Goal: Find specific page/section: Locate a particular part of the current website

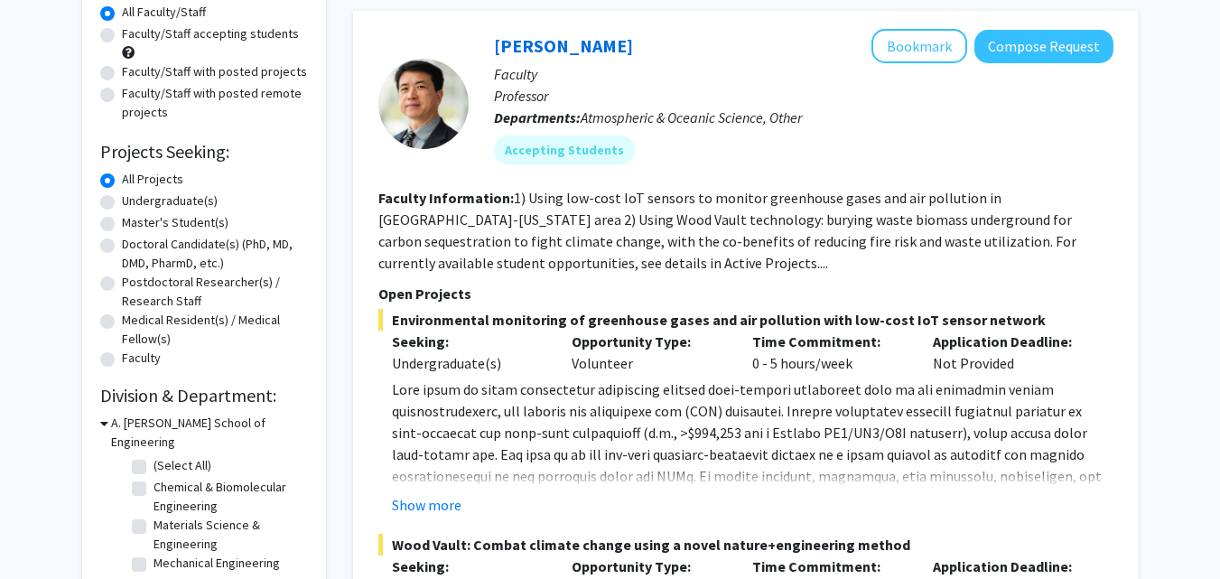
scroll to position [210, 0]
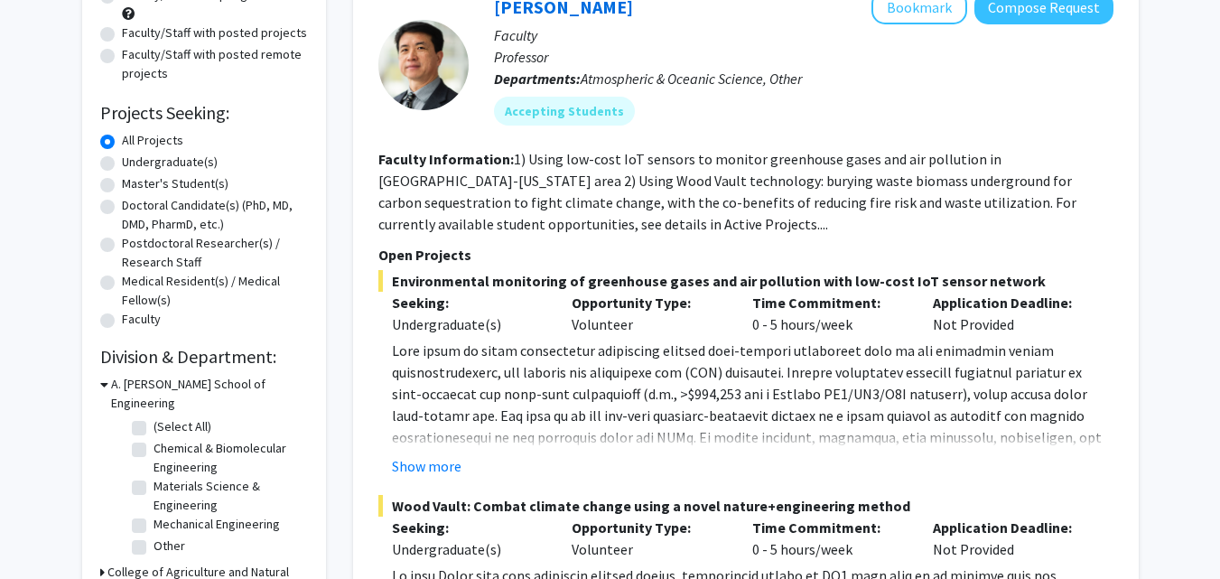
click at [122, 166] on label "Undergraduate(s)" at bounding box center [170, 162] width 96 height 19
click at [122, 164] on input "Undergraduate(s)" at bounding box center [128, 159] width 12 height 12
radio input "true"
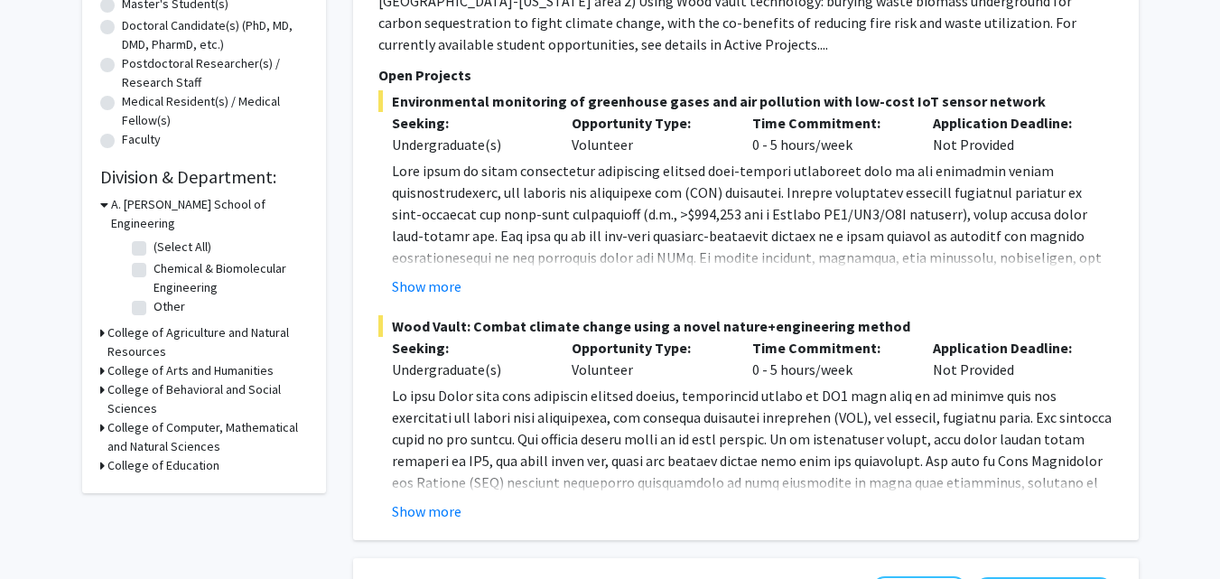
scroll to position [422, 0]
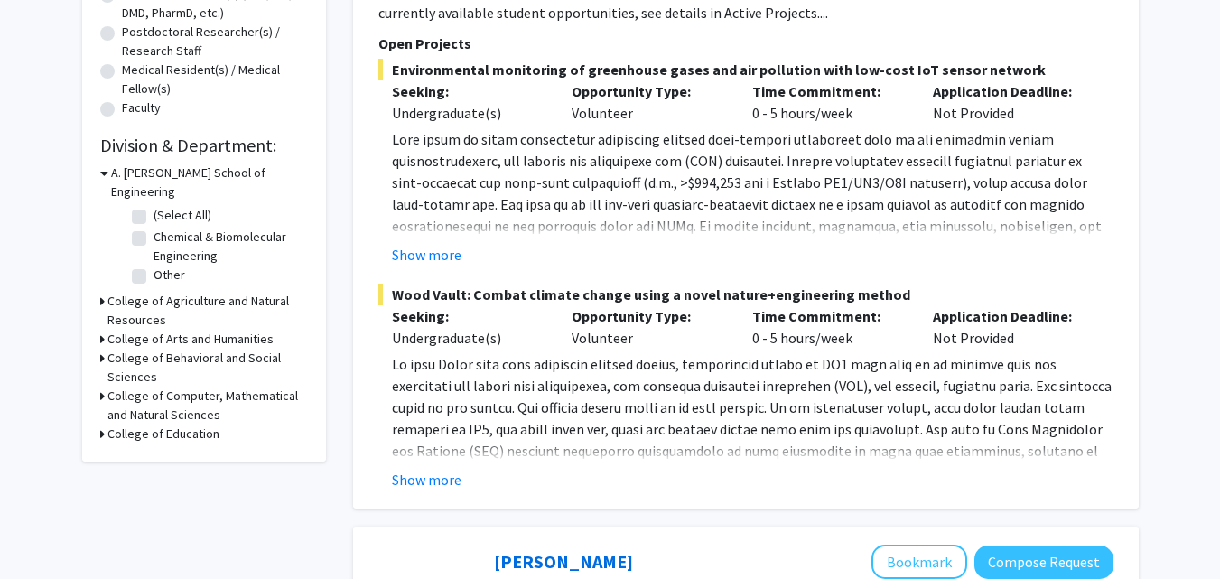
click at [119, 292] on h3 "College of Agriculture and Natural Resources" at bounding box center [207, 311] width 201 height 38
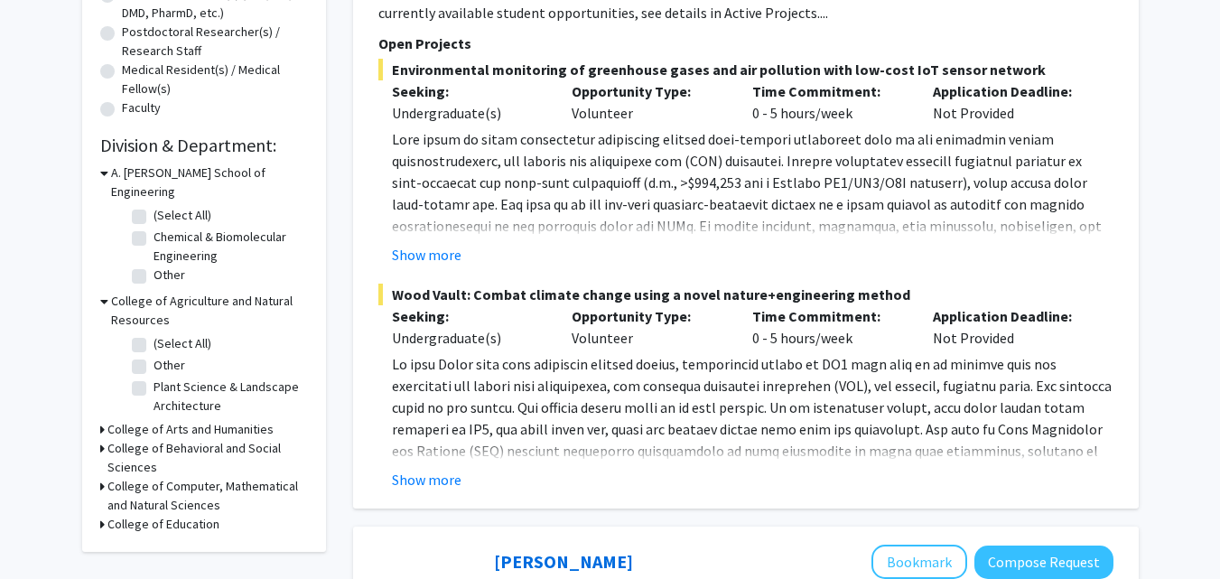
click at [134, 477] on h3 "College of Computer, Mathematical and Natural Sciences" at bounding box center [207, 496] width 201 height 38
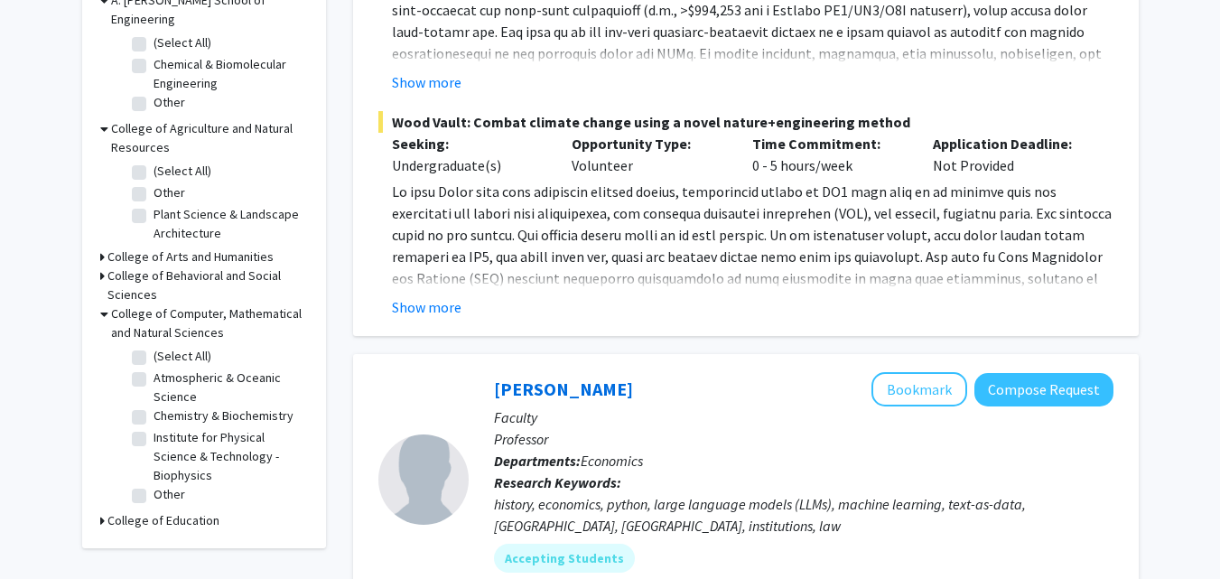
scroll to position [632, 0]
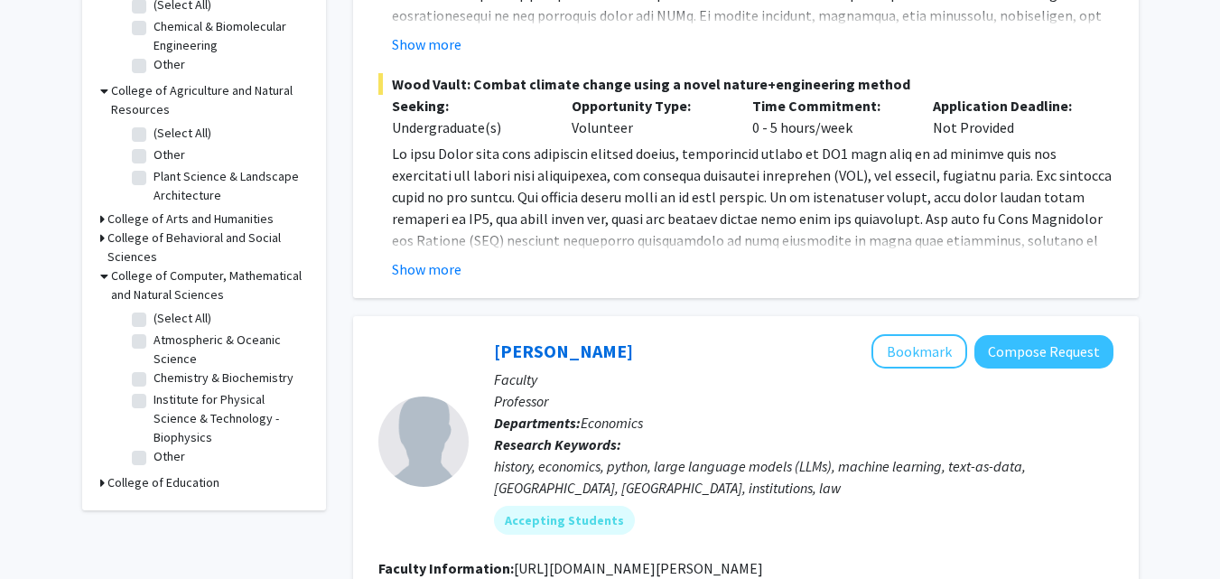
click at [154, 368] on label "Chemistry & Biochemistry" at bounding box center [224, 377] width 140 height 19
click at [154, 368] on input "Chemistry & Biochemistry" at bounding box center [160, 374] width 12 height 12
checkbox input "true"
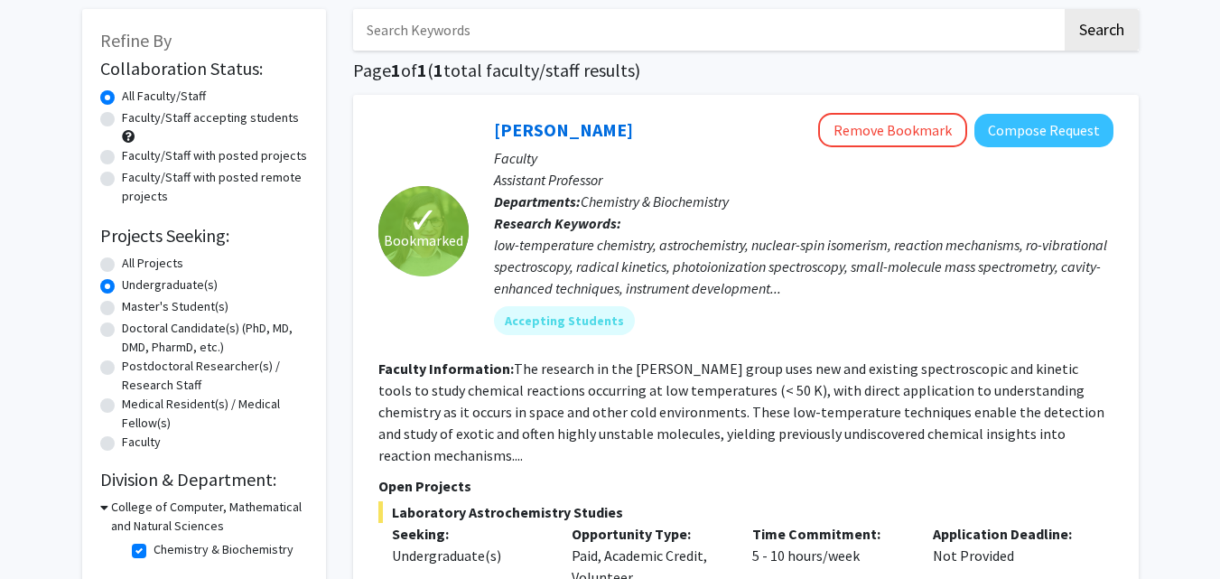
scroll to position [49, 0]
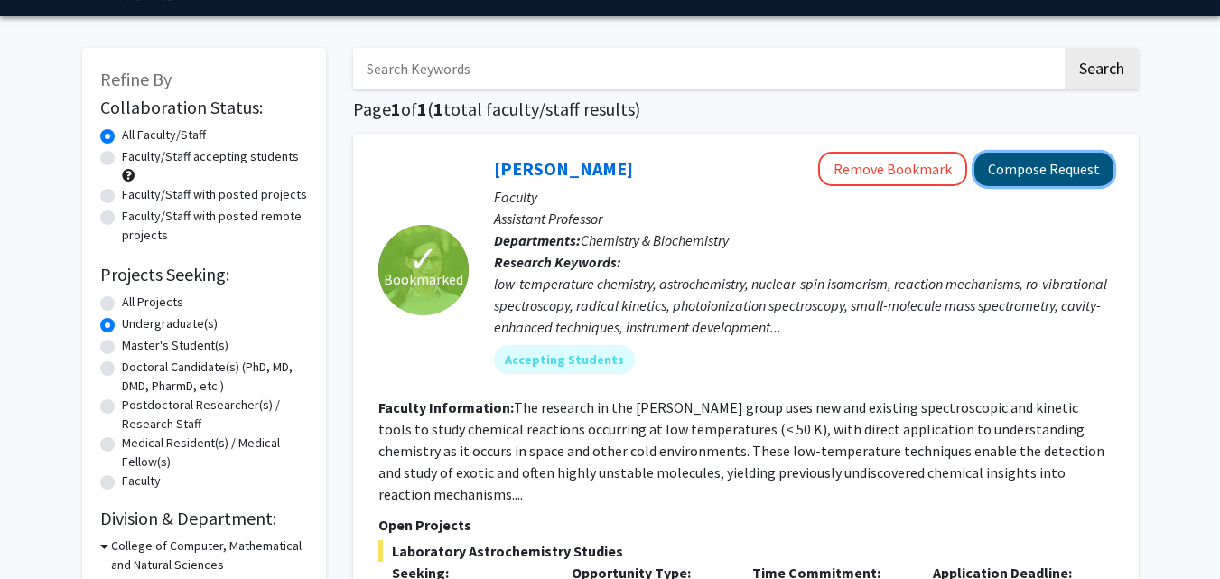
click at [1095, 172] on button "Compose Request" at bounding box center [1044, 169] width 139 height 33
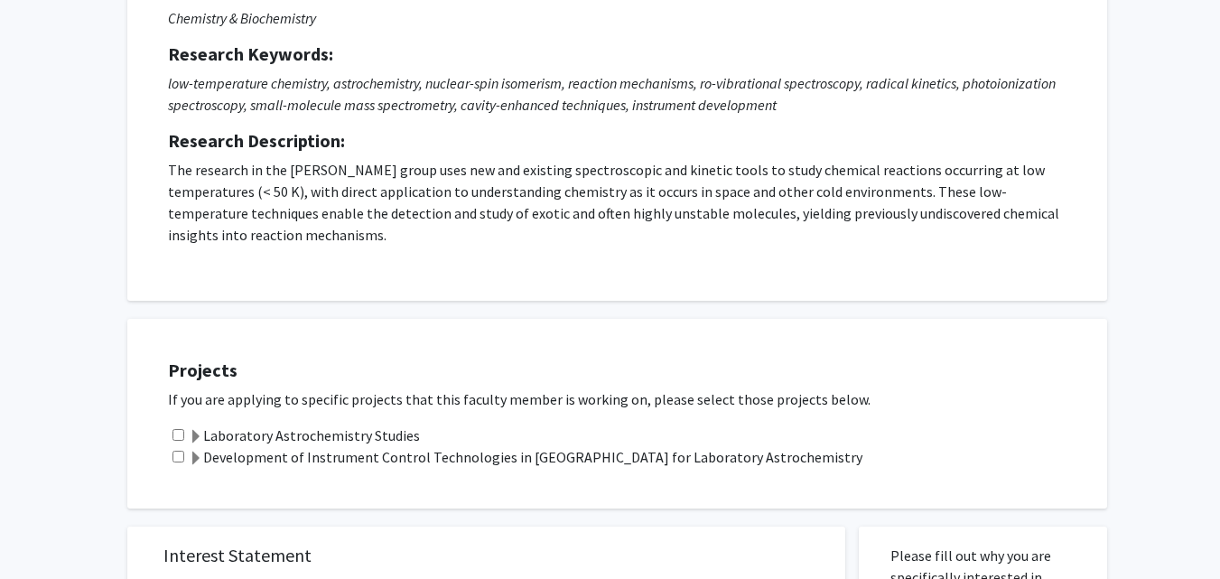
scroll to position [210, 0]
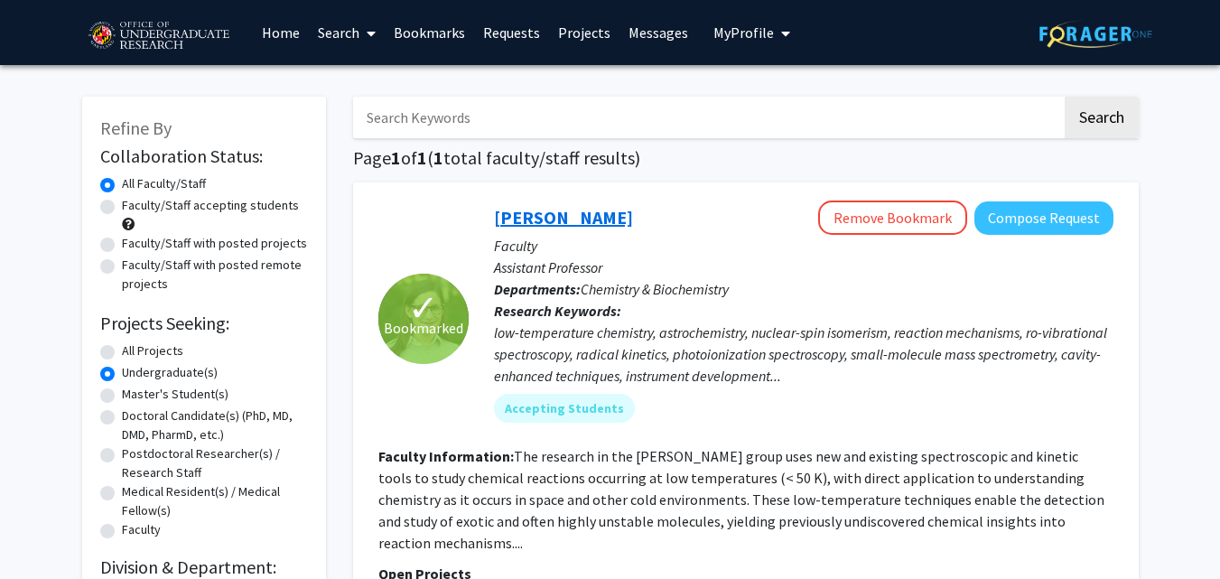
click at [532, 216] on link "[PERSON_NAME]" at bounding box center [563, 217] width 139 height 23
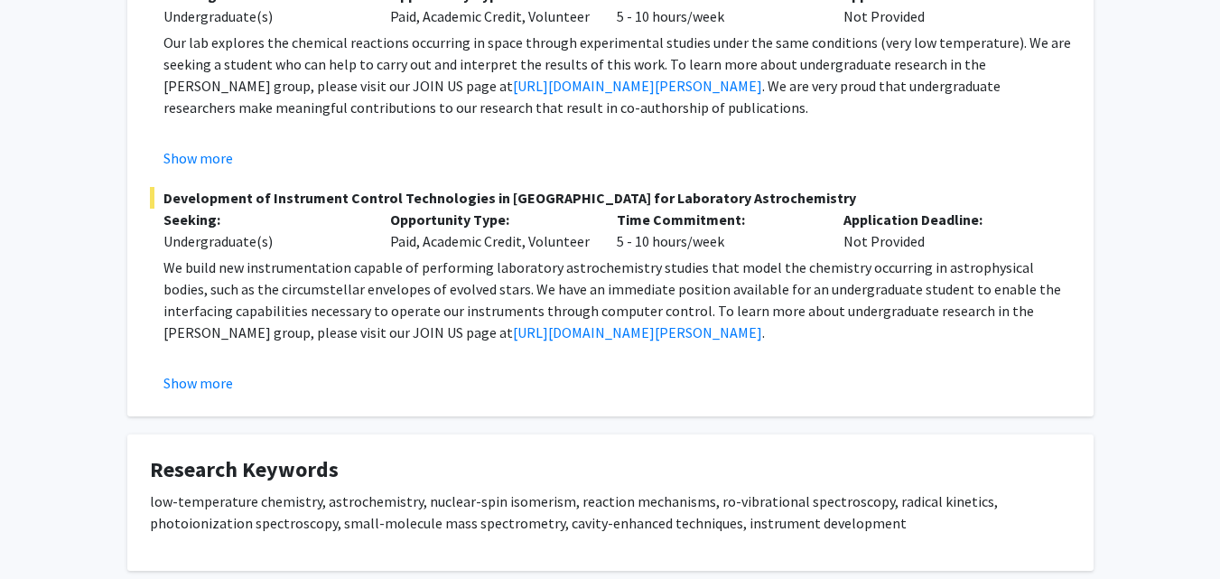
scroll to position [632, 0]
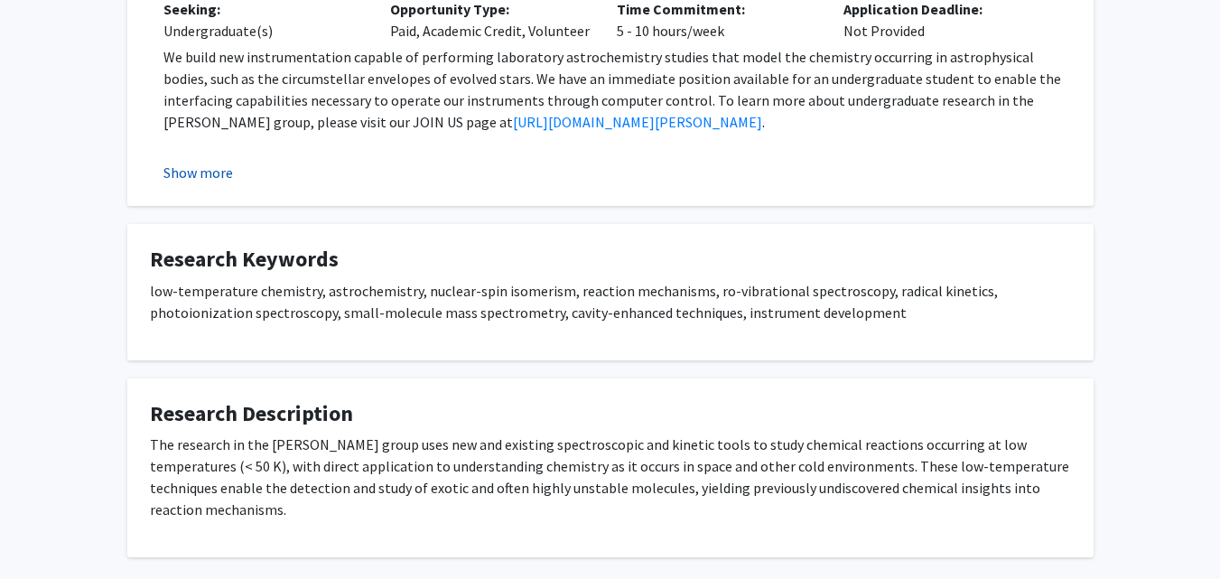
click at [198, 172] on button "Show more" at bounding box center [198, 173] width 70 height 22
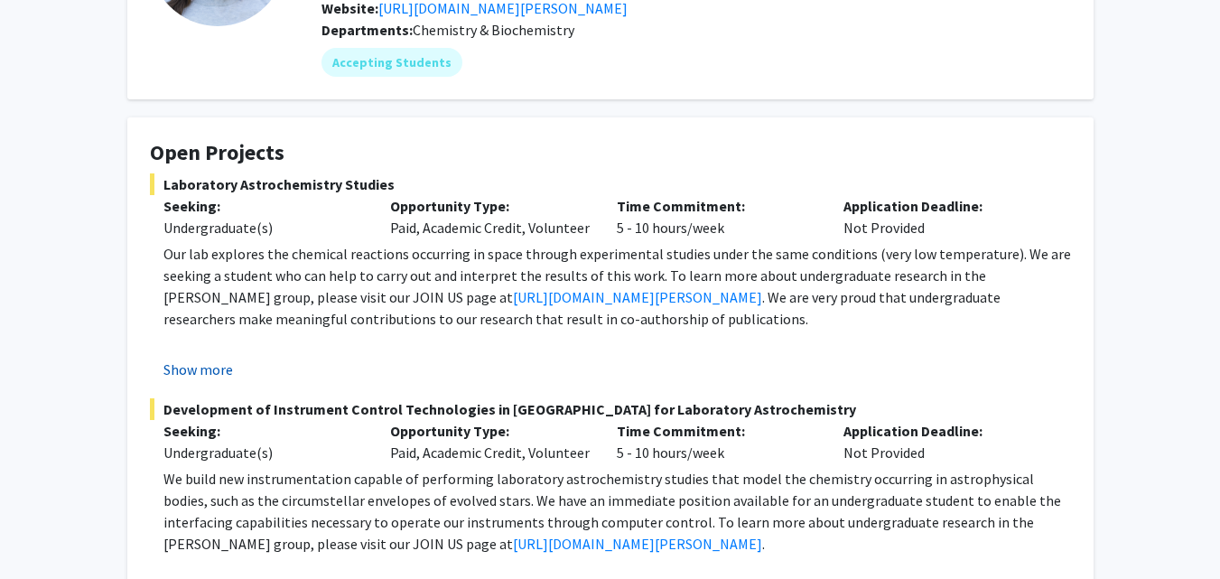
scroll to position [422, 0]
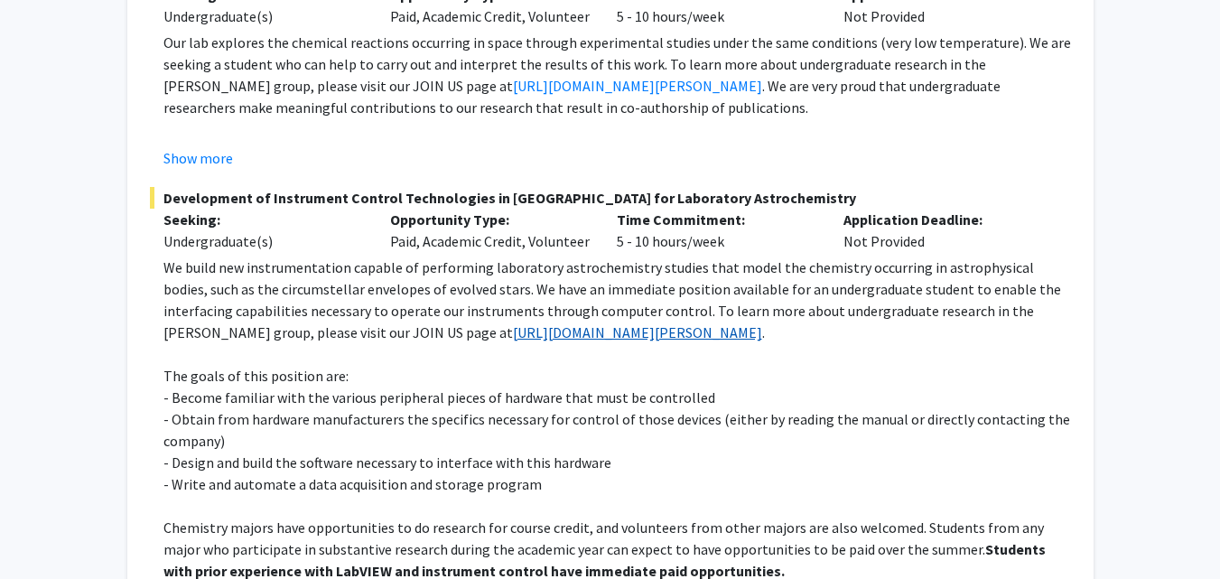
click at [513, 325] on link "[URL][DOMAIN_NAME][PERSON_NAME]" at bounding box center [637, 332] width 249 height 18
